Goal: Information Seeking & Learning: Learn about a topic

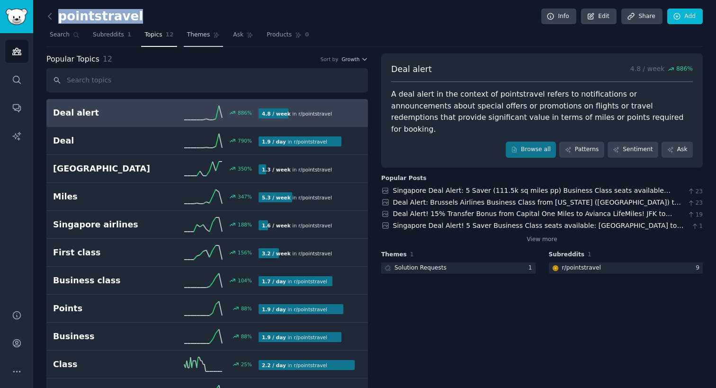
click at [194, 41] on link "Themes" at bounding box center [204, 36] width 40 height 19
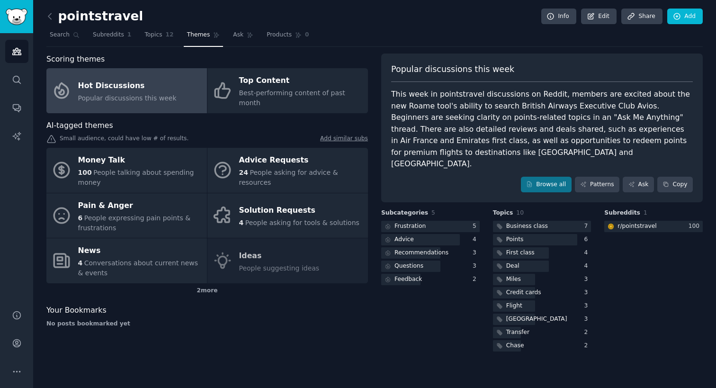
click at [404, 97] on div "This week in pointstravel discussions on Reddit, members are excited about the …" at bounding box center [542, 129] width 302 height 81
click at [525, 94] on div "This week in pointstravel discussions on Reddit, members are excited about the …" at bounding box center [542, 129] width 302 height 81
click at [427, 136] on div "This week in pointstravel discussions on Reddit, members are excited about the …" at bounding box center [542, 129] width 302 height 81
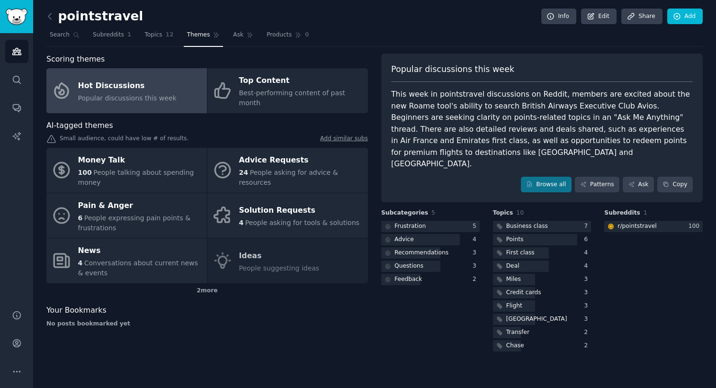
click at [427, 136] on div "This week in pointstravel discussions on Reddit, members are excited about the …" at bounding box center [542, 129] width 302 height 81
click at [111, 19] on h2 "pointstravel" at bounding box center [94, 16] width 97 height 15
copy h2 "pointstravel"
